Goal: Task Accomplishment & Management: Use online tool/utility

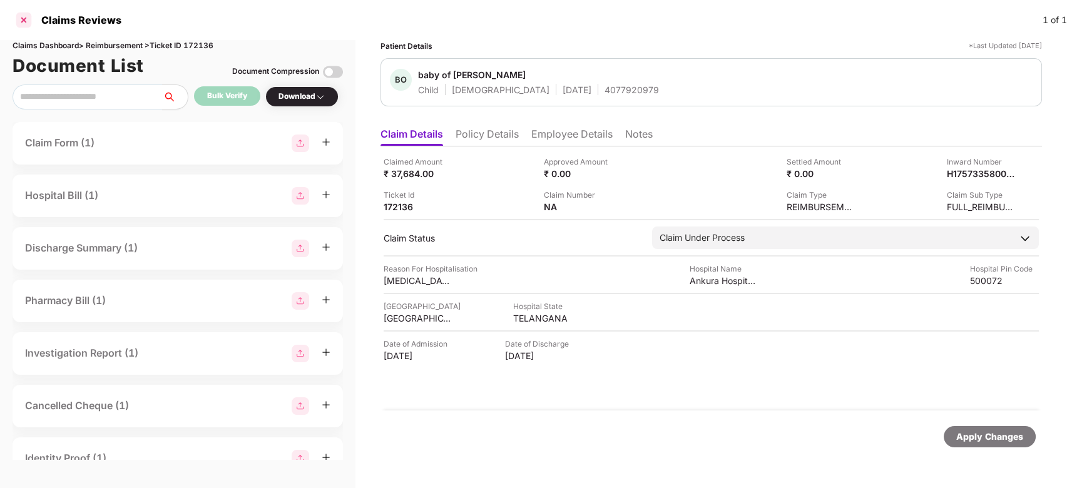
click at [15, 20] on div at bounding box center [24, 20] width 20 height 20
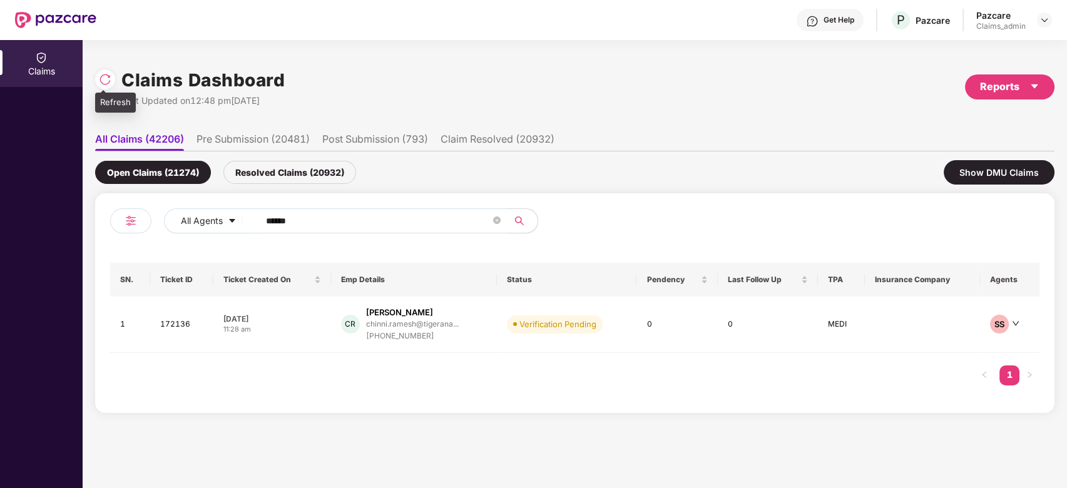
click at [100, 79] on img at bounding box center [105, 79] width 13 height 13
click at [338, 216] on input "******" at bounding box center [378, 220] width 225 height 19
paste input "text"
type input "******"
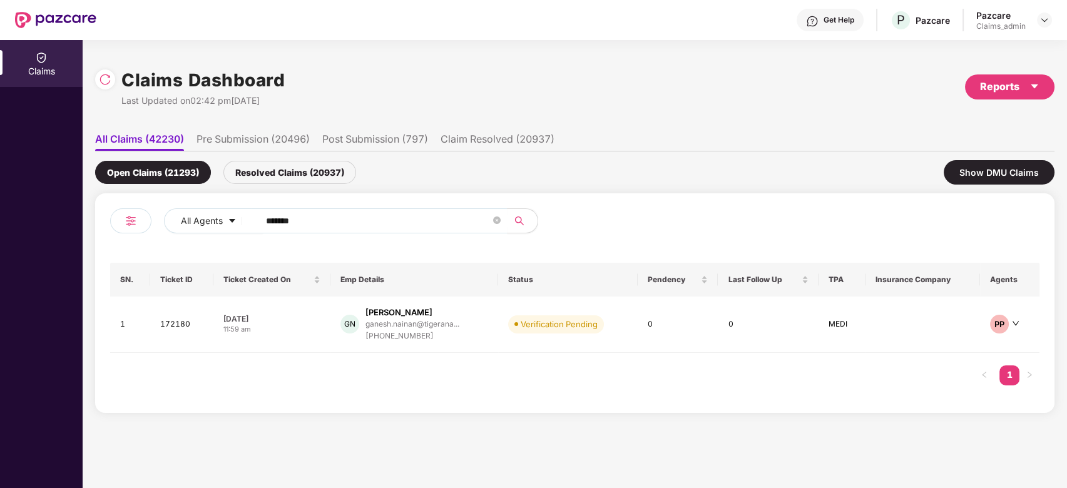
click at [400, 314] on div "Ganesh Nainan" at bounding box center [398, 313] width 67 height 12
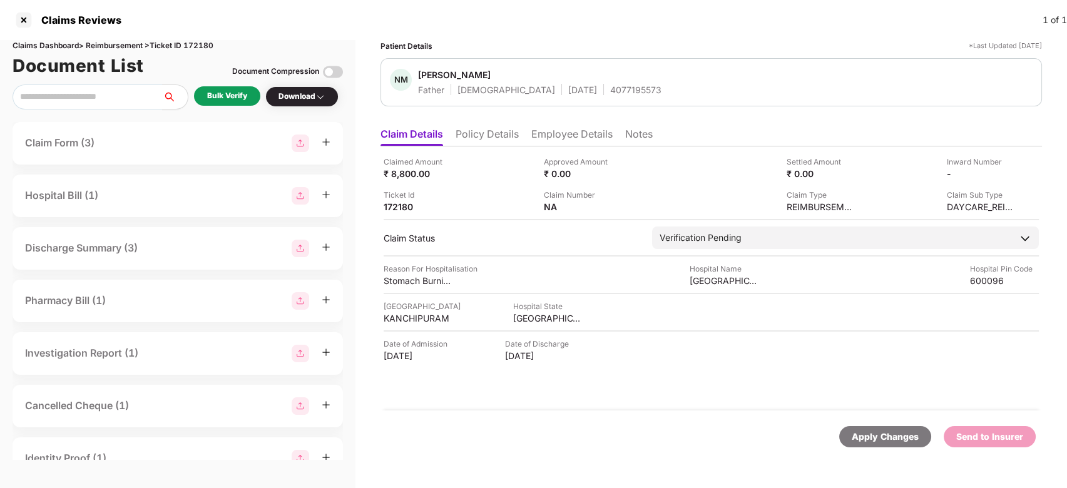
click at [237, 92] on div "Bulk Verify" at bounding box center [227, 96] width 40 height 12
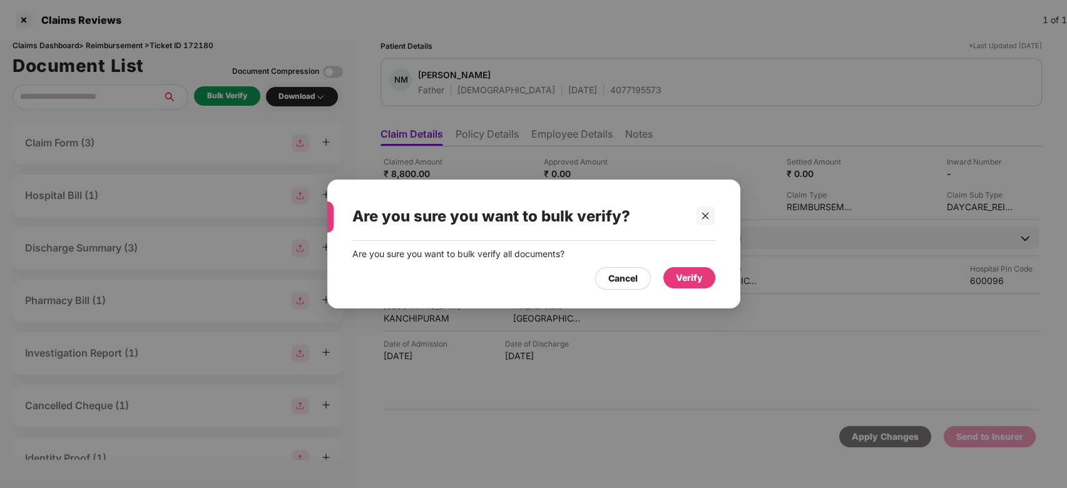
click at [669, 281] on div "Verify" at bounding box center [689, 277] width 52 height 21
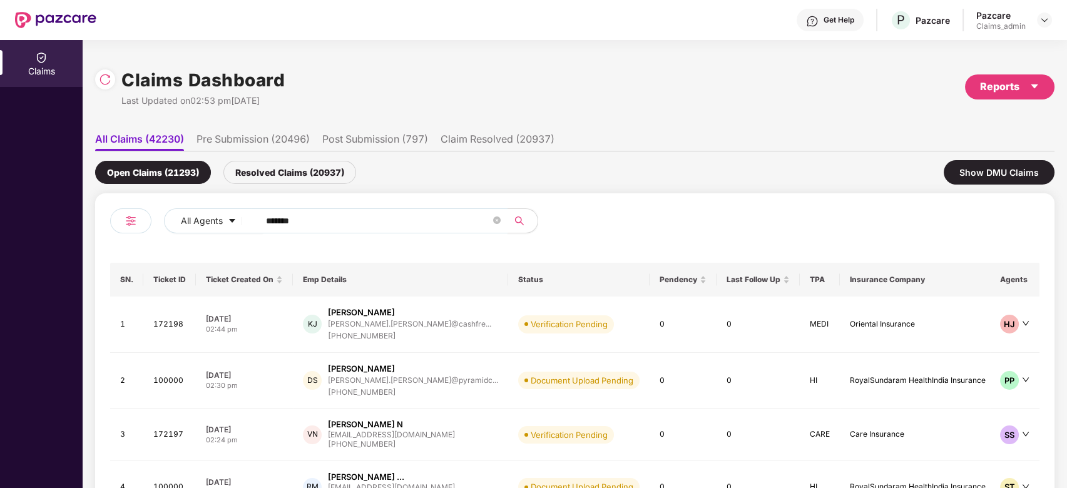
click at [345, 228] on input "******" at bounding box center [378, 220] width 225 height 19
paste input "******"
paste input "text"
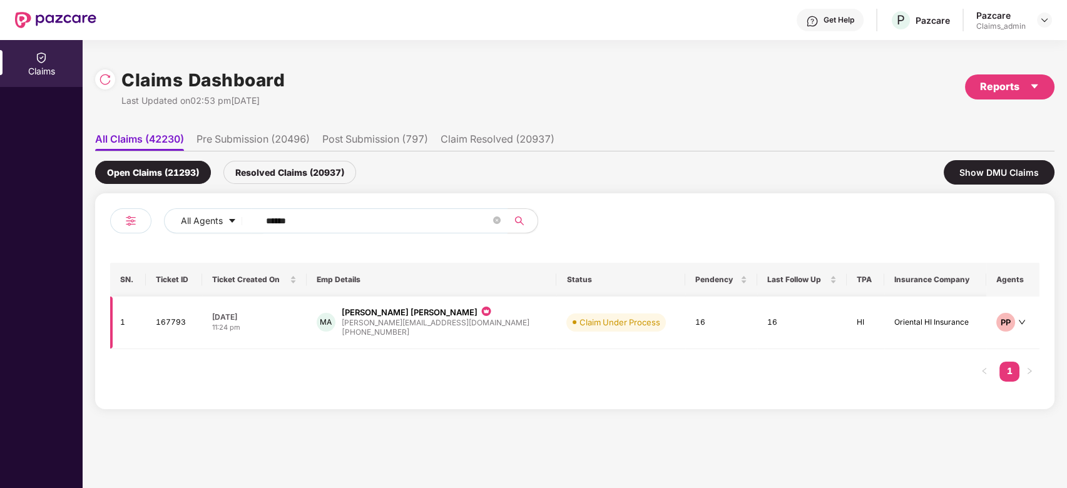
type input "******"
click at [474, 328] on div "MA Mohamed Aftab Alam aftab@playshifu.com +919036474828" at bounding box center [432, 323] width 230 height 32
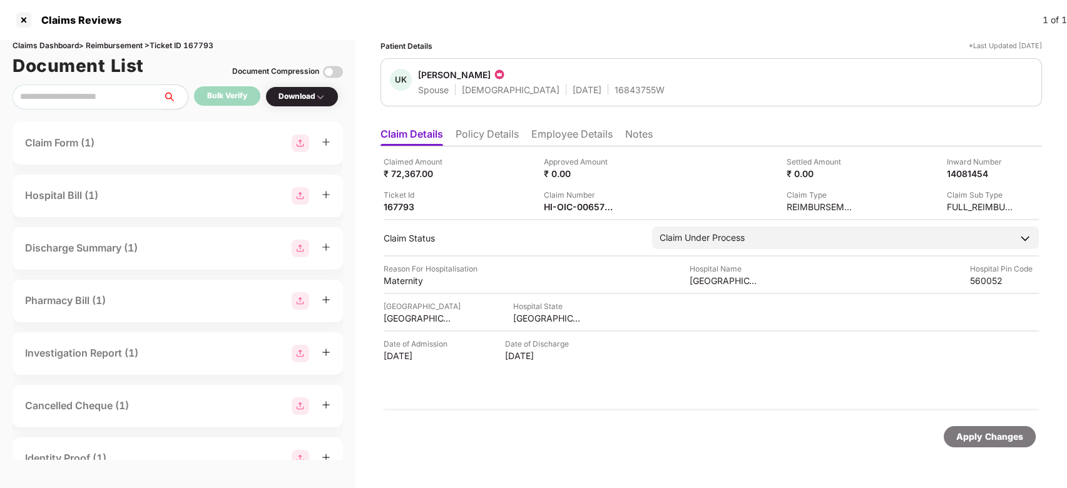
click at [479, 128] on li "Policy Details" at bounding box center [486, 137] width 63 height 18
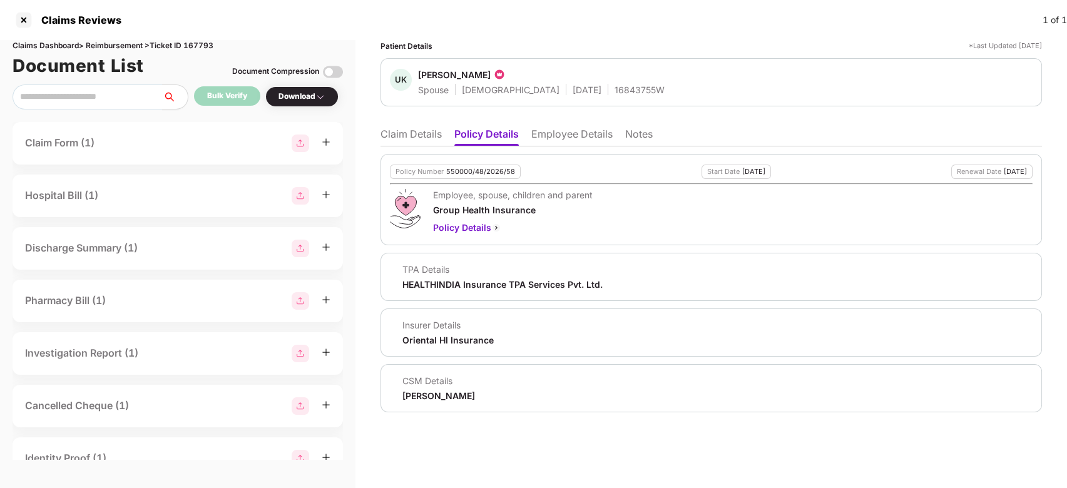
click at [403, 128] on li "Claim Details" at bounding box center [410, 137] width 61 height 18
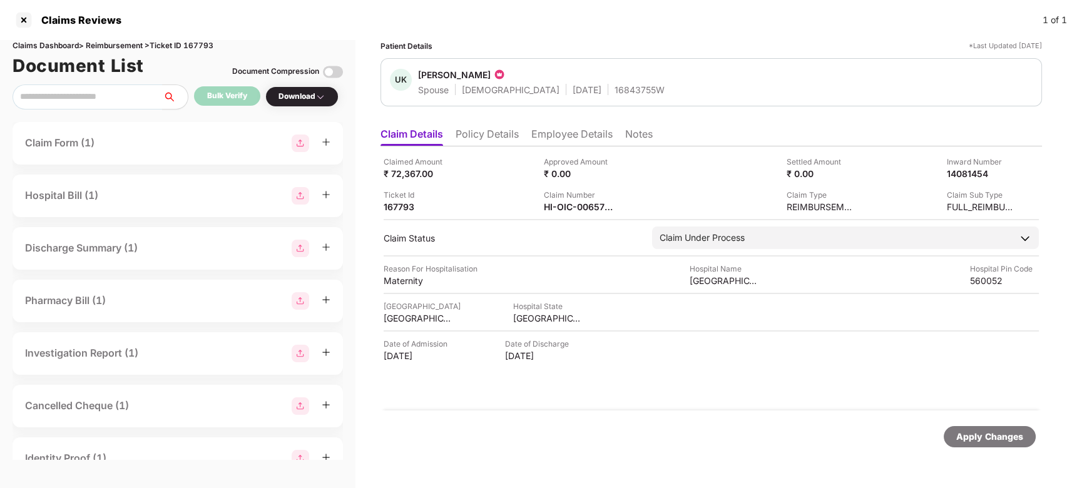
click at [511, 135] on li "Policy Details" at bounding box center [486, 137] width 63 height 18
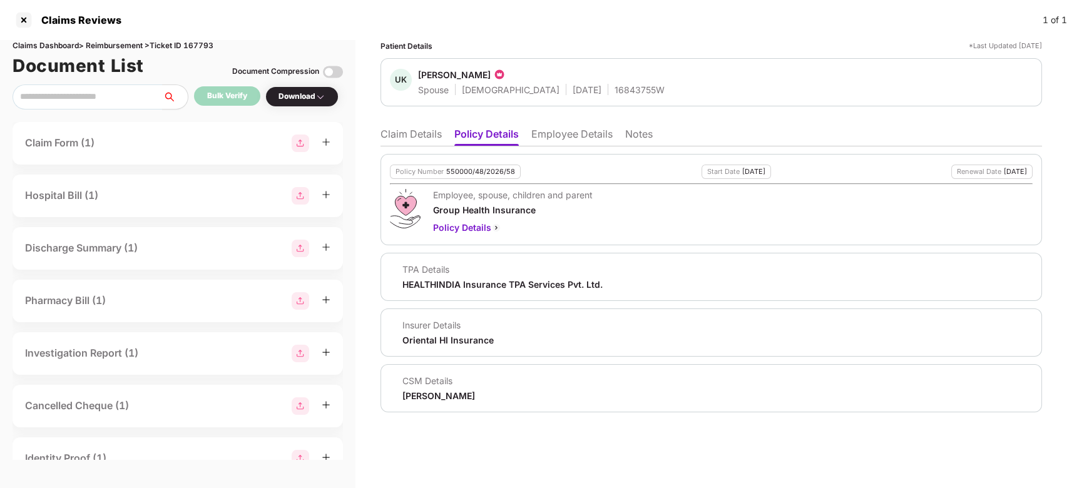
click at [548, 118] on div "Patient Details *Last Updated 25 Aug 2025 UK Uzma Khanum Spouse Female 15 Dec 1…" at bounding box center [710, 226] width 661 height 372
click at [557, 128] on li "Employee Details" at bounding box center [571, 137] width 81 height 18
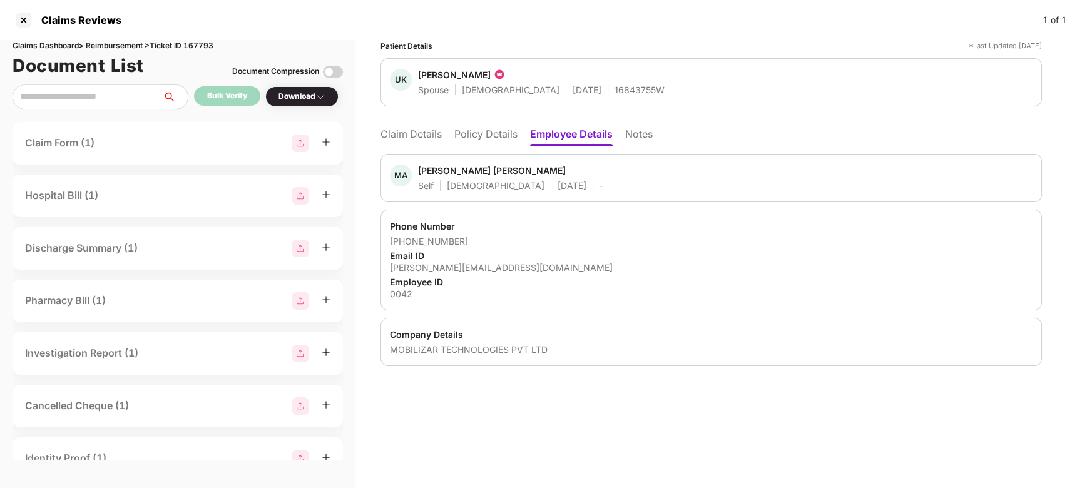
click at [479, 347] on div "MOBILIZAR TECHNOLOGIES PVT LTD" at bounding box center [711, 349] width 642 height 12
copy div "MOBILIZAR TECHNOLOGIES PVT LTD"
click at [420, 137] on li "Claim Details" at bounding box center [410, 137] width 61 height 18
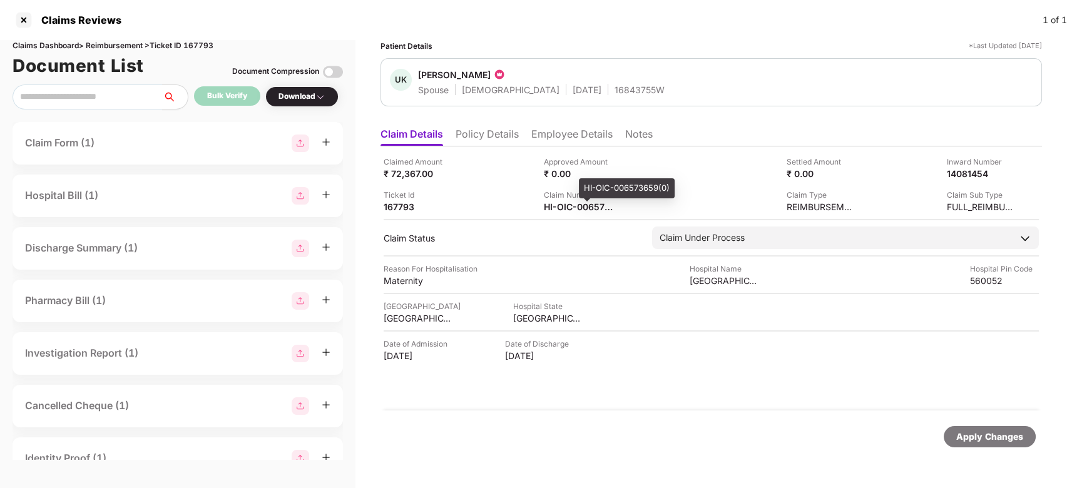
click at [592, 185] on div "HI-OIC-006573659(0)" at bounding box center [627, 188] width 96 height 20
copy div "HI-OIC-006573659"
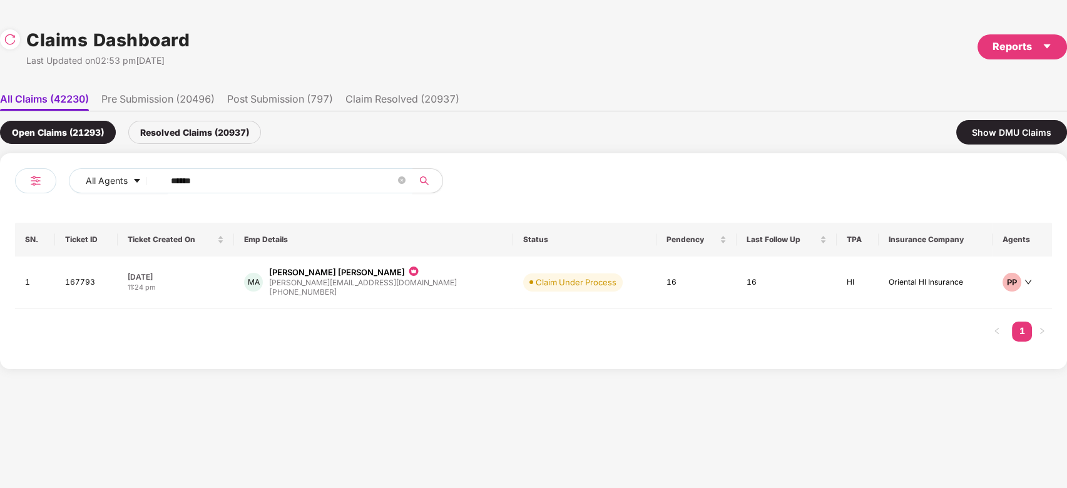
click at [300, 171] on input "******" at bounding box center [283, 180] width 225 height 19
paste input "text"
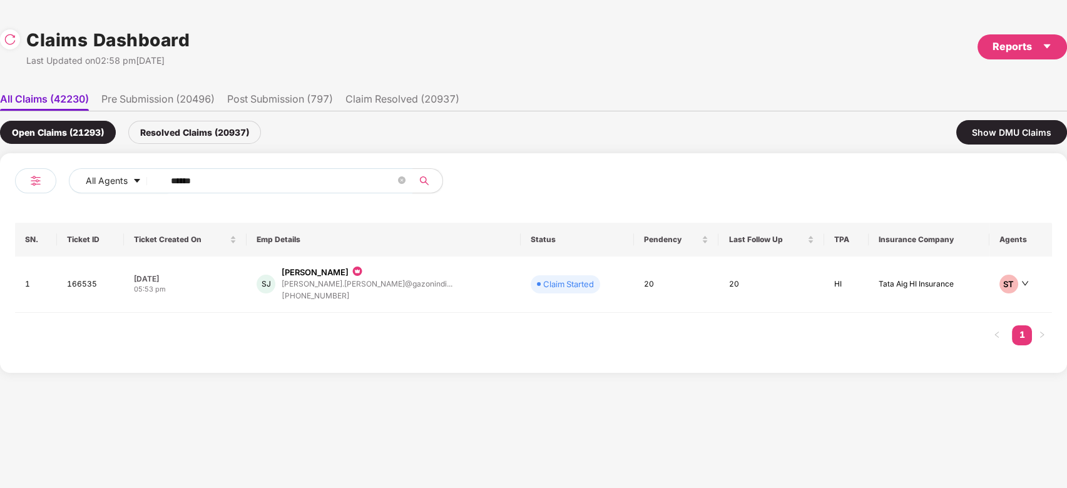
type input "******"
click at [431, 288] on div "SJ Sonam Ramesh Jadhao sonam.jadhao@gazonindi... +919921761296" at bounding box center [382, 284] width 253 height 36
click at [250, 173] on input "******" at bounding box center [283, 180] width 225 height 19
paste input "text"
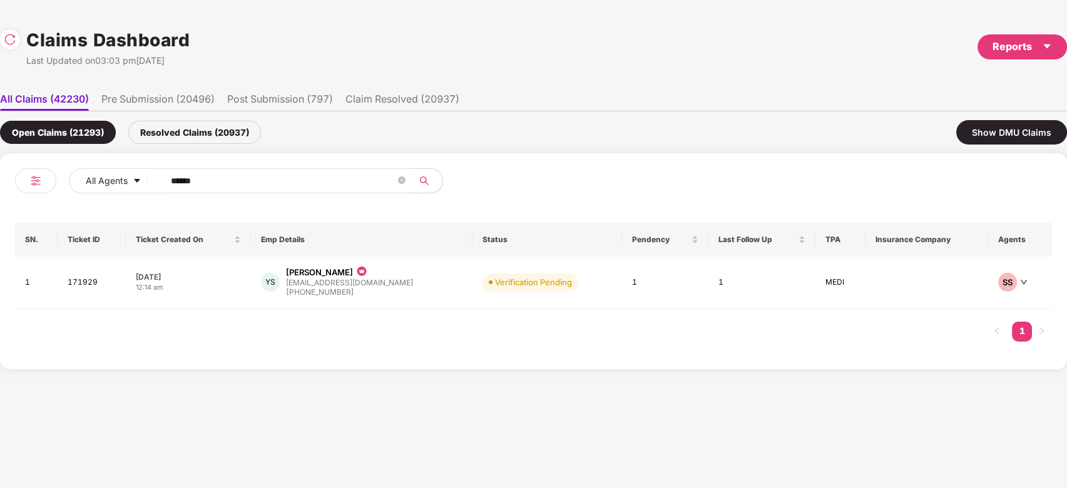
type input "******"
click at [390, 293] on div "YS Yogita Satpute ypatil@idonneous.com +919867208205" at bounding box center [362, 282] width 202 height 32
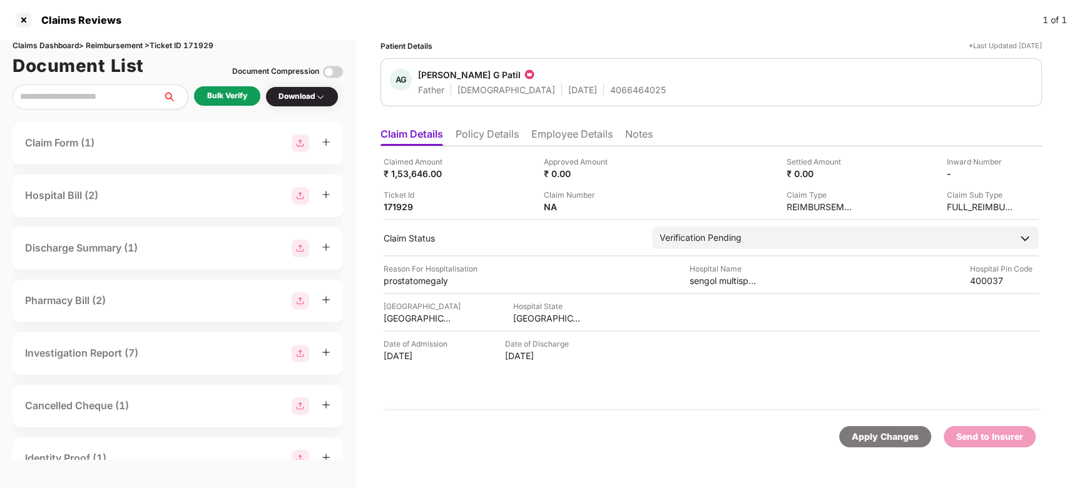
click at [489, 141] on li "Policy Details" at bounding box center [486, 137] width 63 height 18
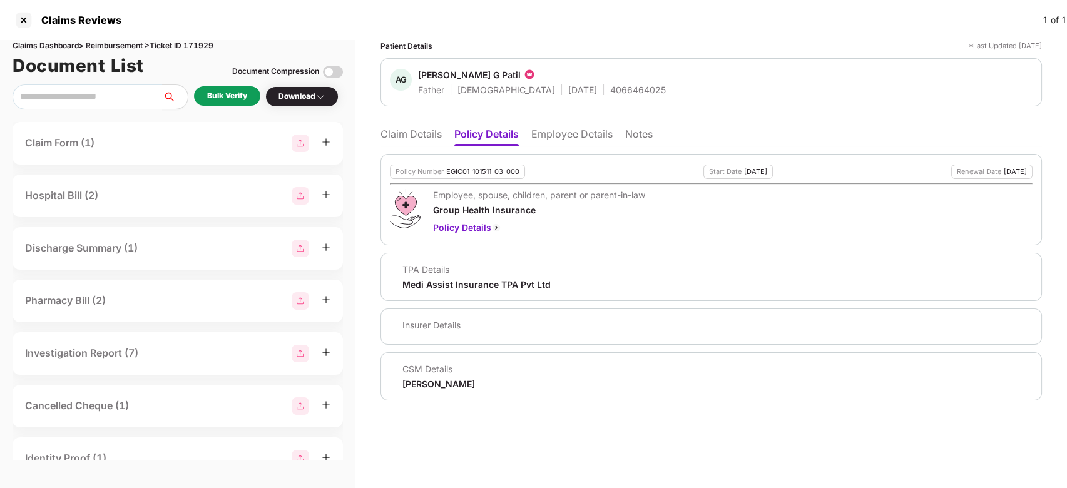
click at [405, 138] on li "Claim Details" at bounding box center [410, 137] width 61 height 18
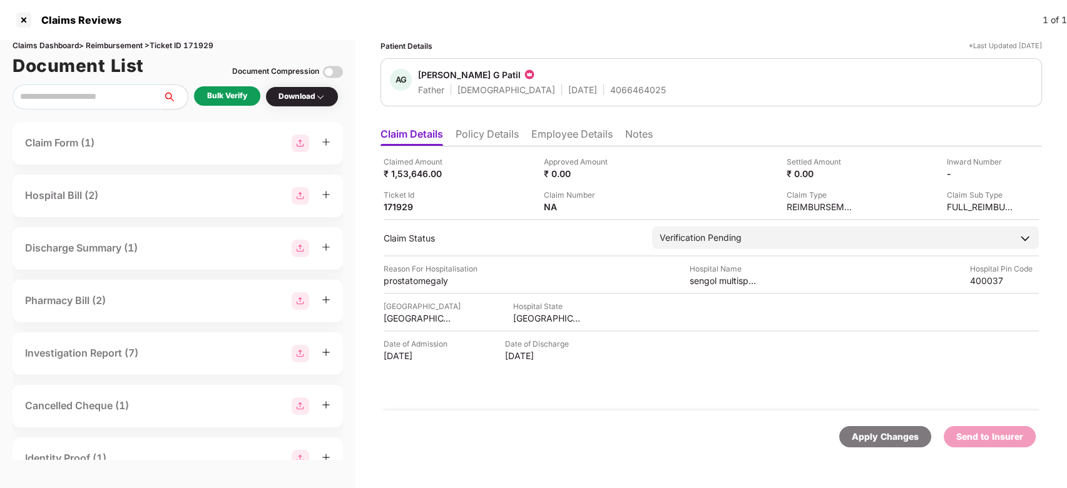
click at [239, 108] on div "Bulk Verify Download" at bounding box center [178, 96] width 330 height 25
click at [239, 106] on div "Bulk Verify" at bounding box center [227, 95] width 66 height 19
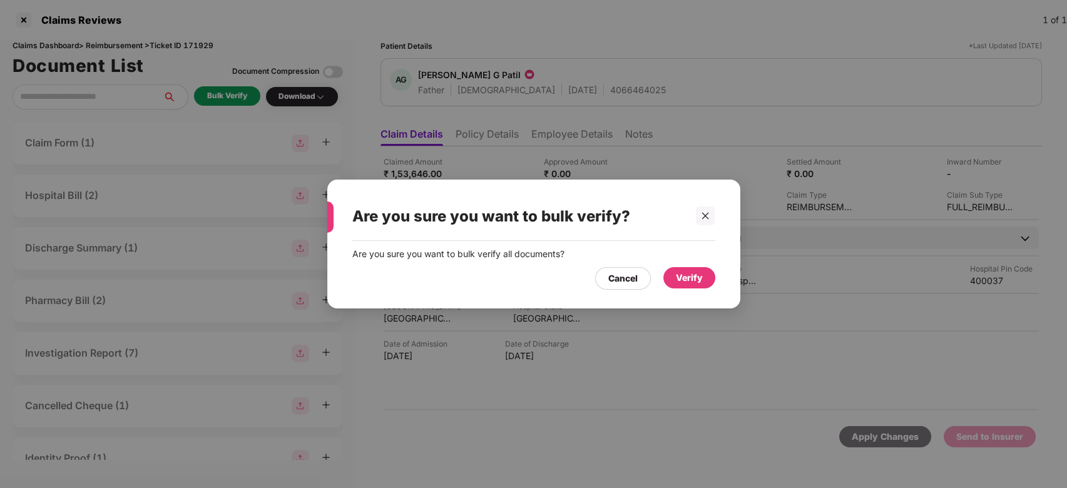
click at [692, 278] on div "Verify" at bounding box center [689, 278] width 27 height 14
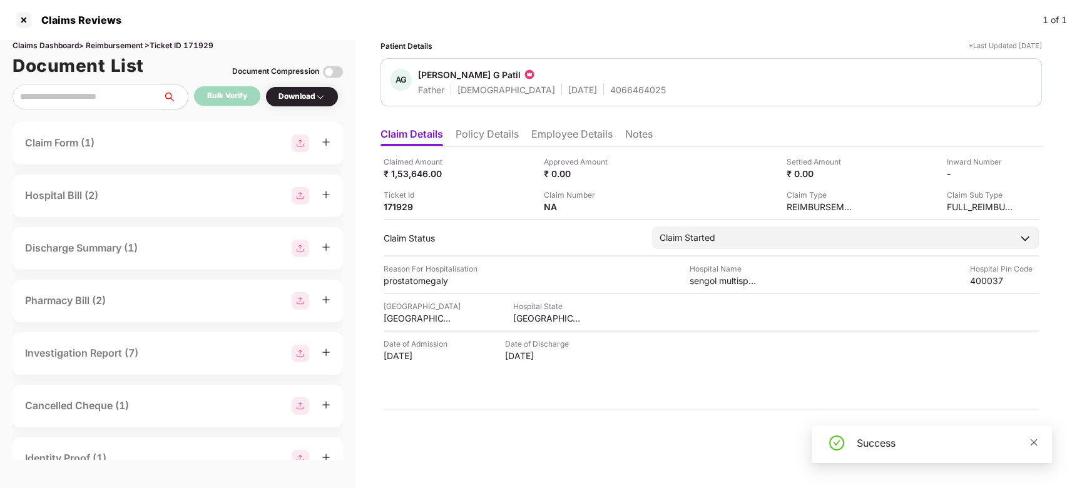
click at [1035, 438] on icon "close" at bounding box center [1033, 442] width 9 height 9
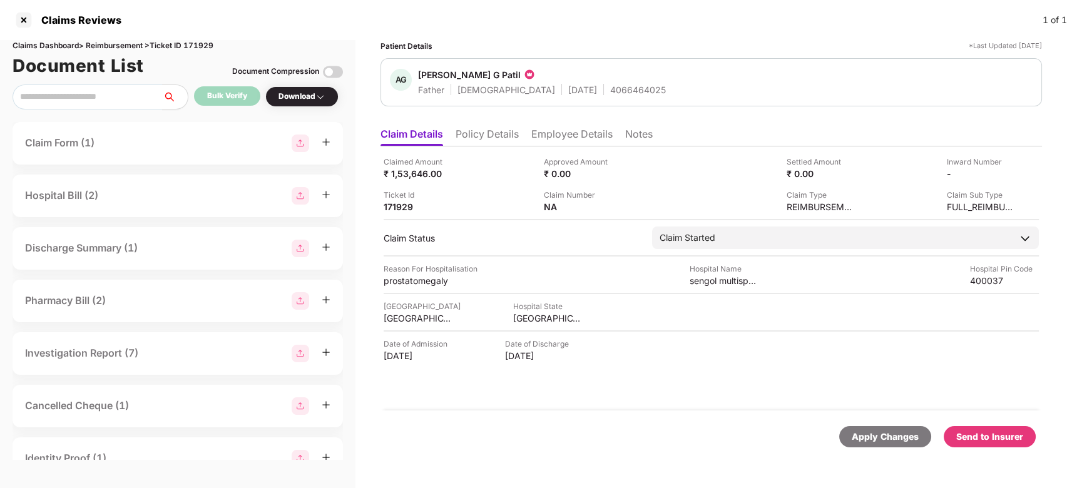
click at [1007, 439] on div "Send to Insurer" at bounding box center [989, 437] width 67 height 14
click at [483, 133] on li "Policy Details" at bounding box center [486, 137] width 63 height 18
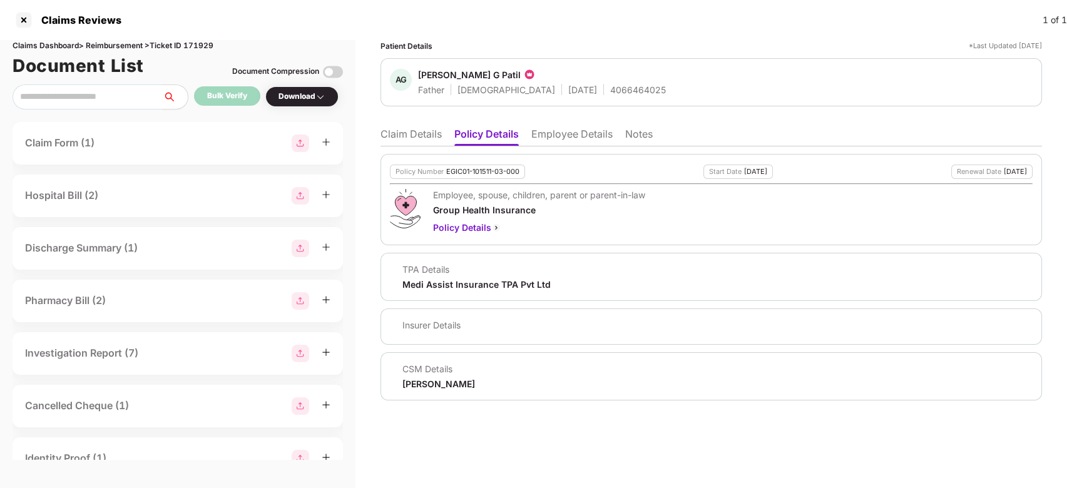
click at [388, 143] on li "Claim Details" at bounding box center [410, 137] width 61 height 18
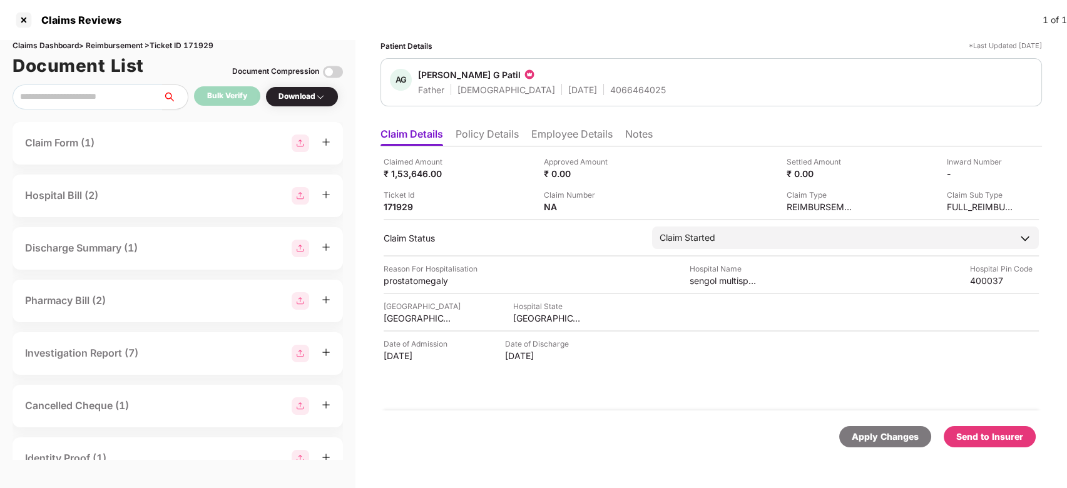
click at [1015, 436] on div "Send to Insurer" at bounding box center [989, 437] width 67 height 14
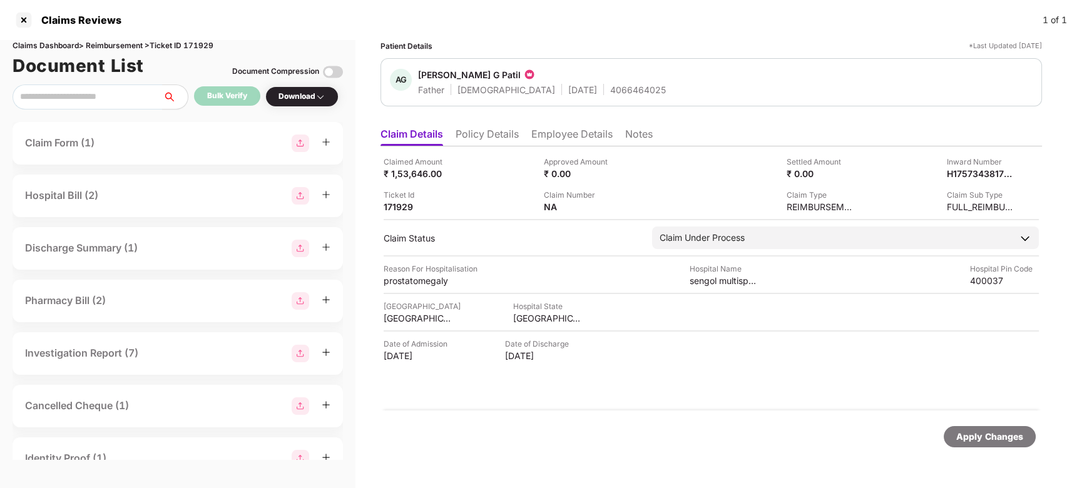
click at [485, 133] on li "Policy Details" at bounding box center [486, 137] width 63 height 18
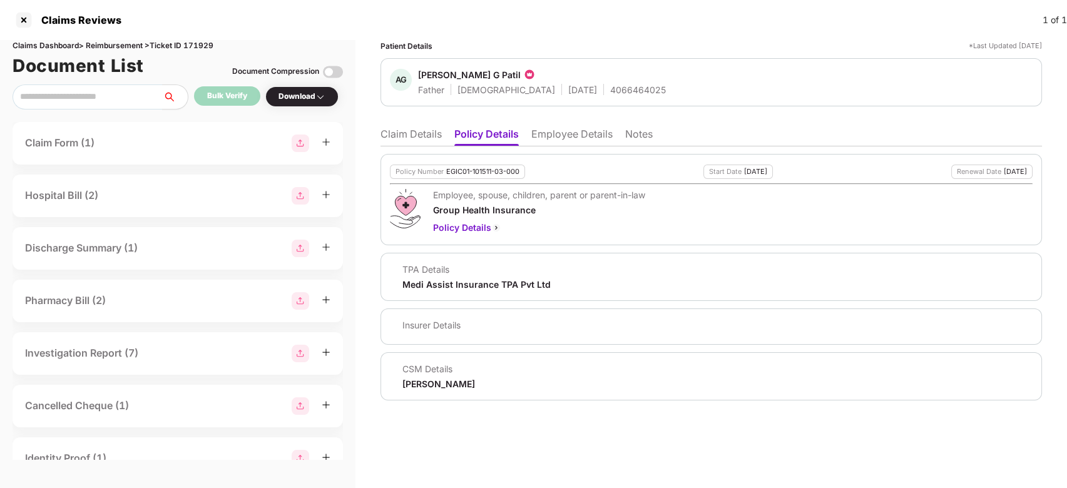
click at [573, 136] on li "Employee Details" at bounding box center [571, 137] width 81 height 18
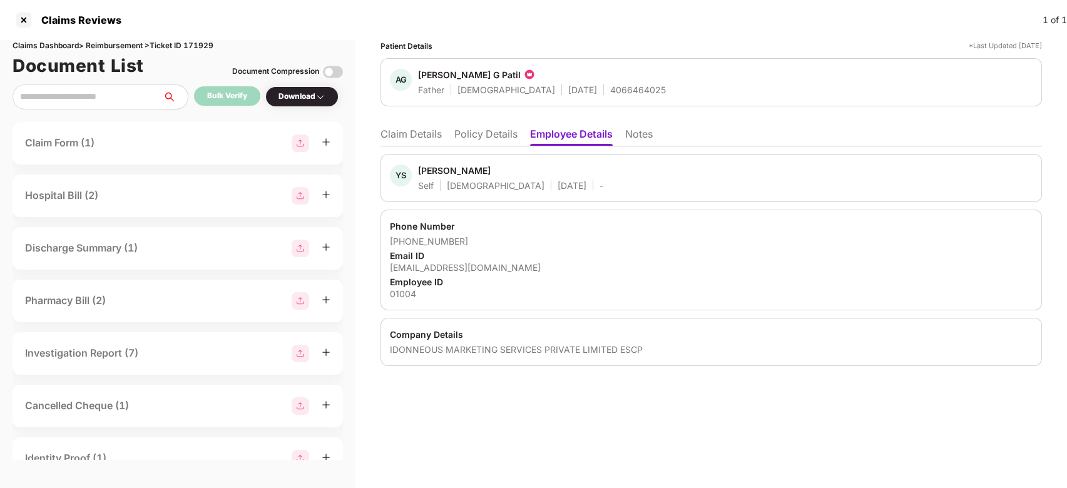
click at [400, 131] on li "Claim Details" at bounding box center [410, 137] width 61 height 18
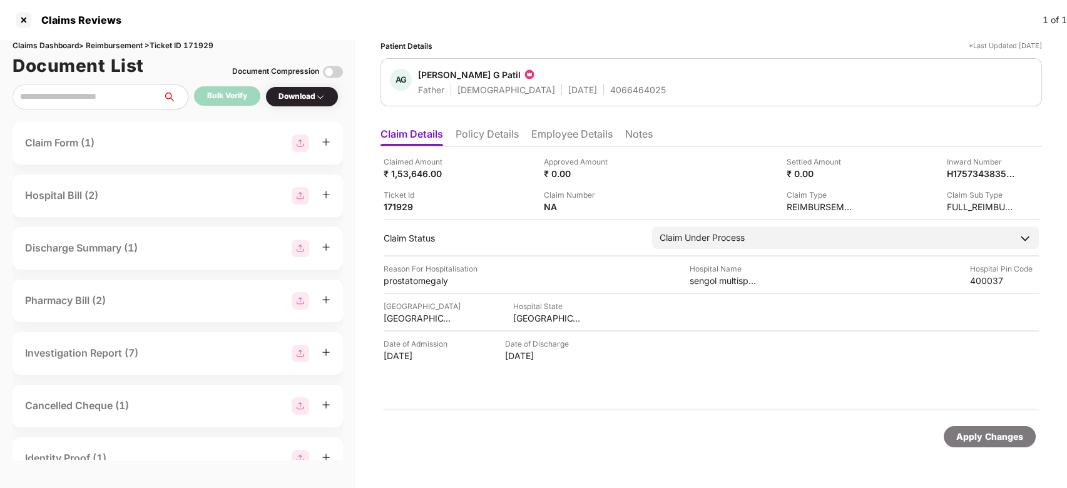
click at [552, 137] on li "Employee Details" at bounding box center [571, 137] width 81 height 18
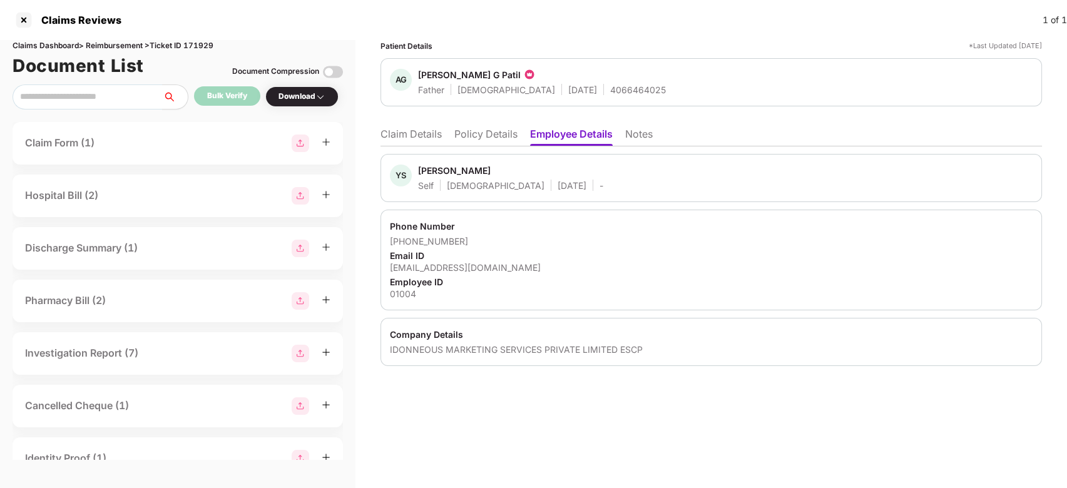
click at [407, 143] on li "Claim Details" at bounding box center [410, 137] width 61 height 18
